Goal: Transaction & Acquisition: Purchase product/service

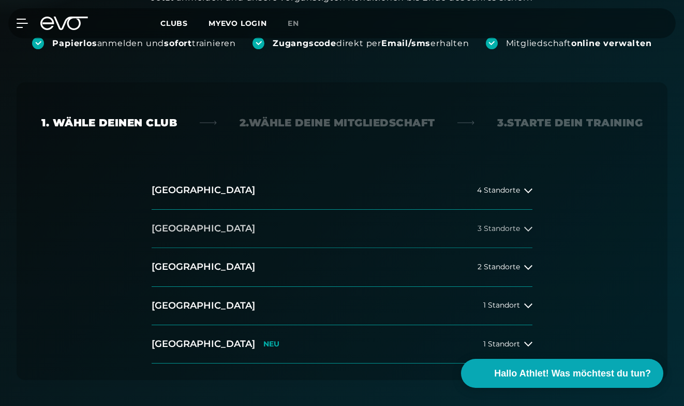
scroll to position [214, 0]
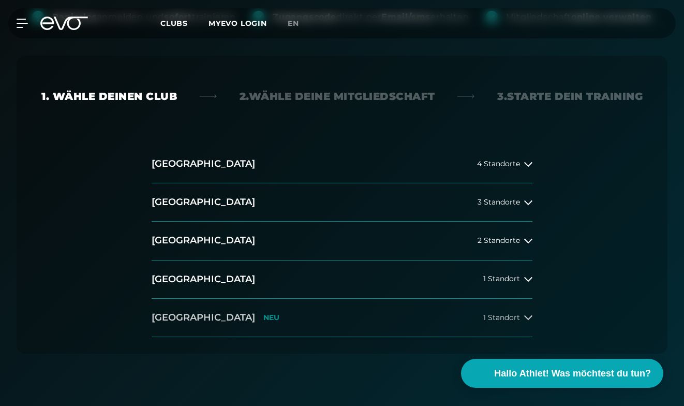
click at [513, 319] on span "1 Standort" at bounding box center [502, 318] width 37 height 8
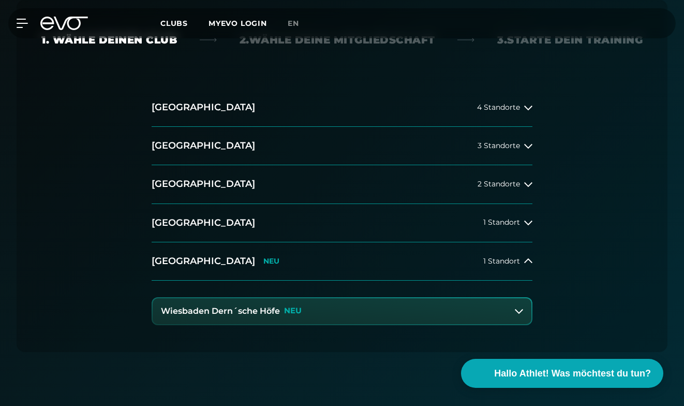
scroll to position [304, 0]
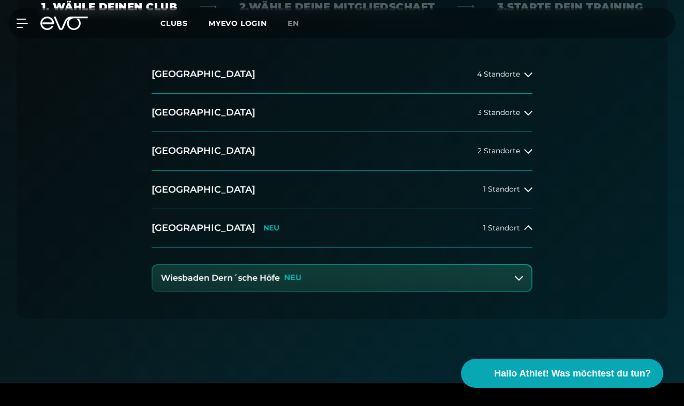
click at [373, 278] on button "Wiesbaden Dern´sche Höfe NEU" at bounding box center [342, 278] width 379 height 26
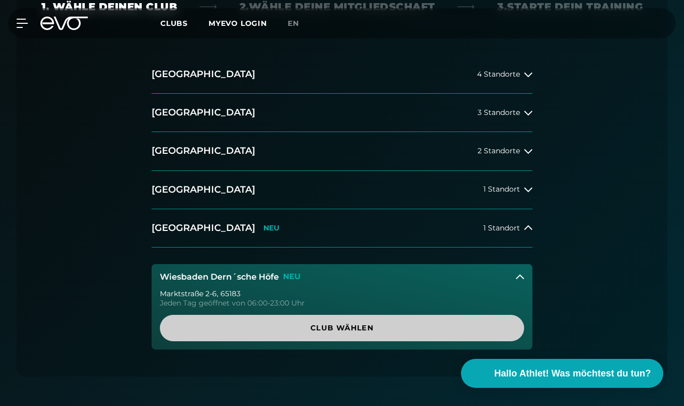
click at [343, 330] on span "Club wählen" at bounding box center [342, 328] width 340 height 11
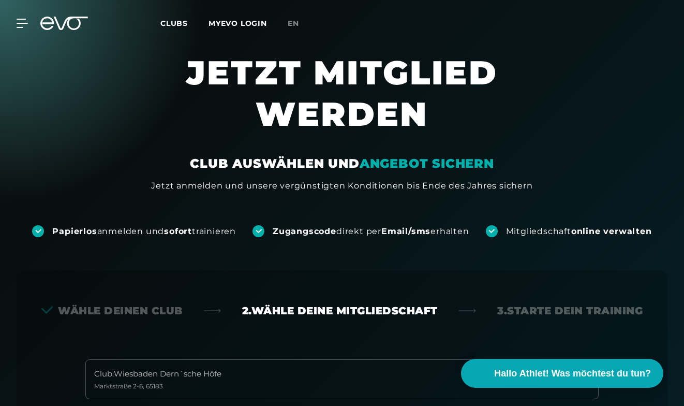
scroll to position [0, 0]
click at [488, 372] on button "Hallo Athlet! Was möchtest du tun?" at bounding box center [563, 373] width 212 height 31
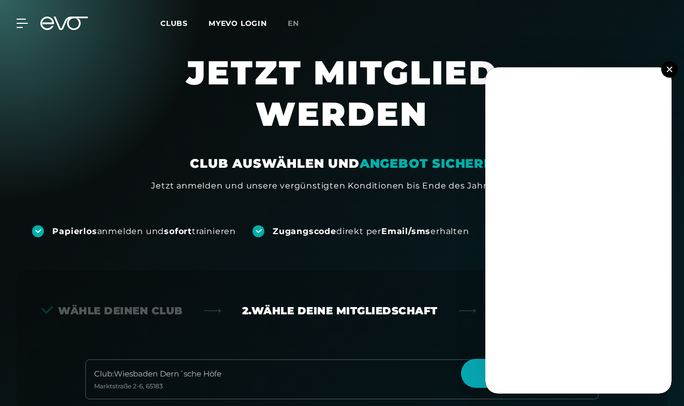
click at [672, 69] on img at bounding box center [670, 69] width 6 height 6
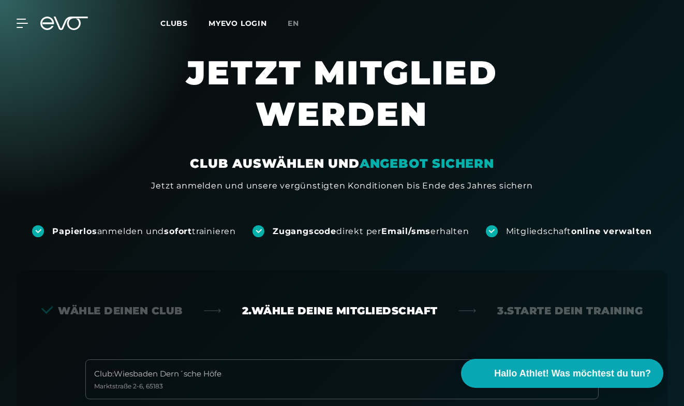
click at [167, 22] on span "Clubs" at bounding box center [173, 23] width 27 height 9
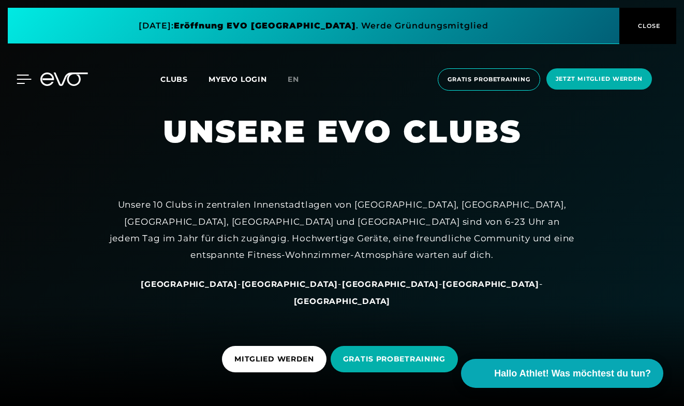
click at [20, 78] on icon at bounding box center [24, 79] width 15 height 9
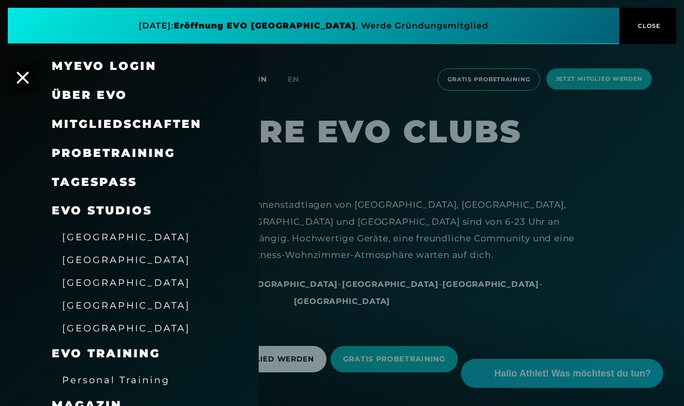
click at [101, 182] on link "TAGESPASS" at bounding box center [94, 182] width 85 height 14
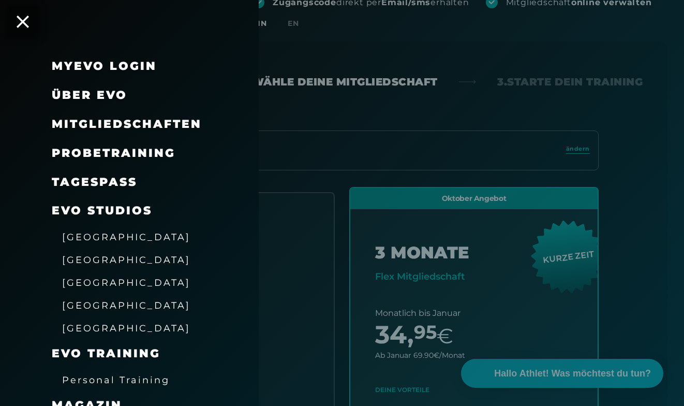
scroll to position [270, 0]
